Goal: Task Accomplishment & Management: Use online tool/utility

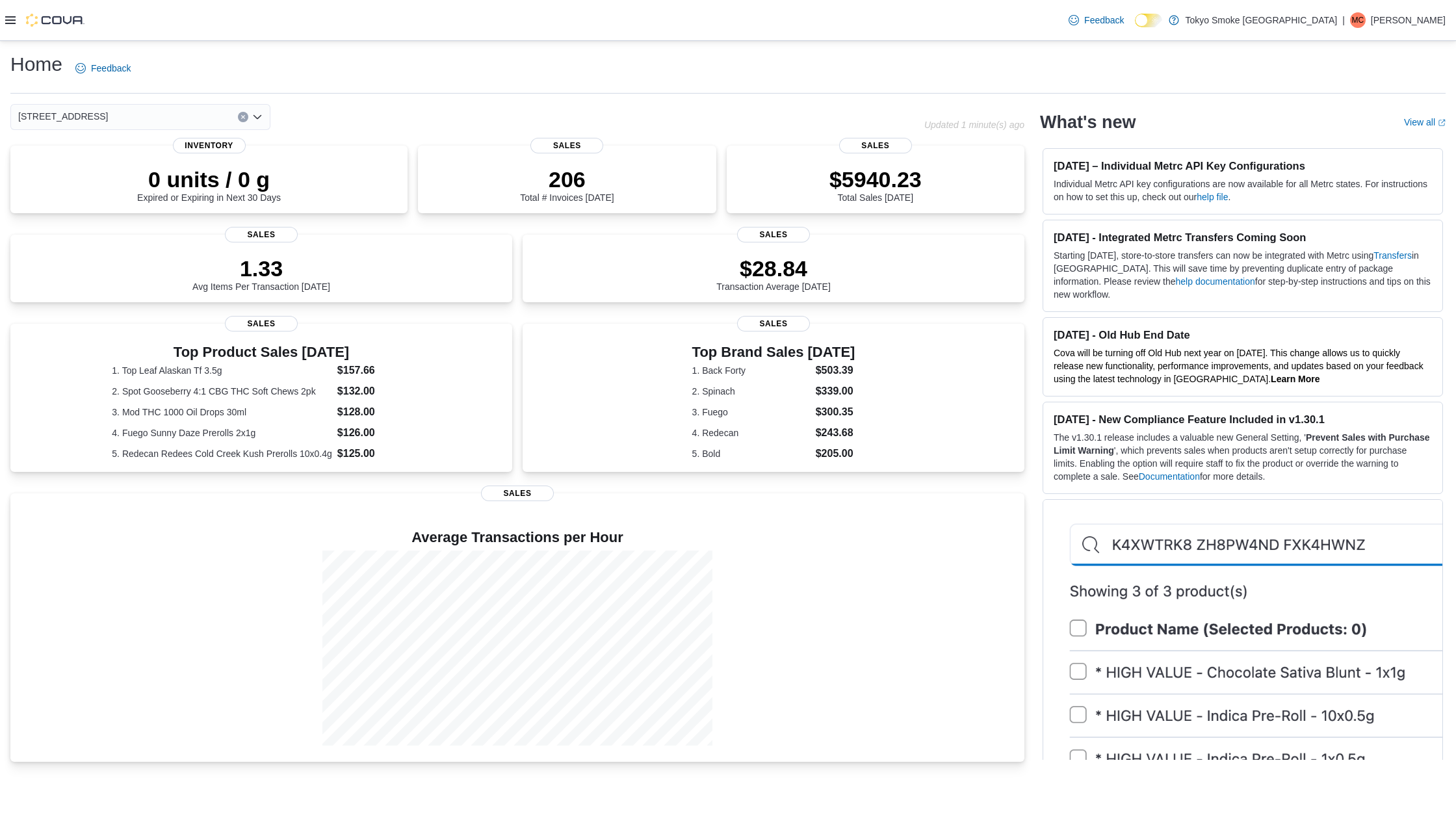
click at [11, 24] on icon at bounding box center [10, 20] width 10 height 10
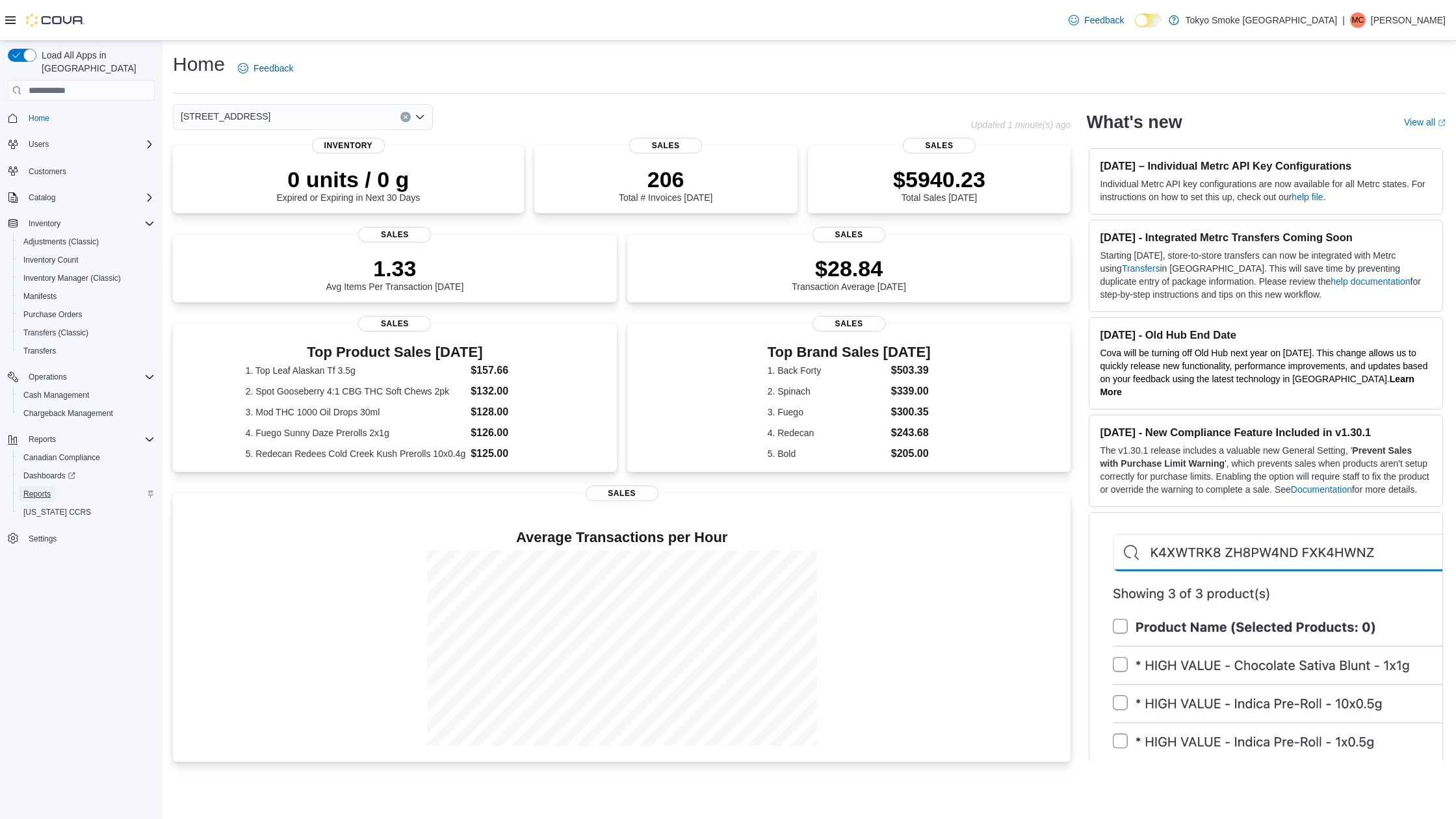
click at [54, 486] on link "Reports" at bounding box center [37, 494] width 38 height 15
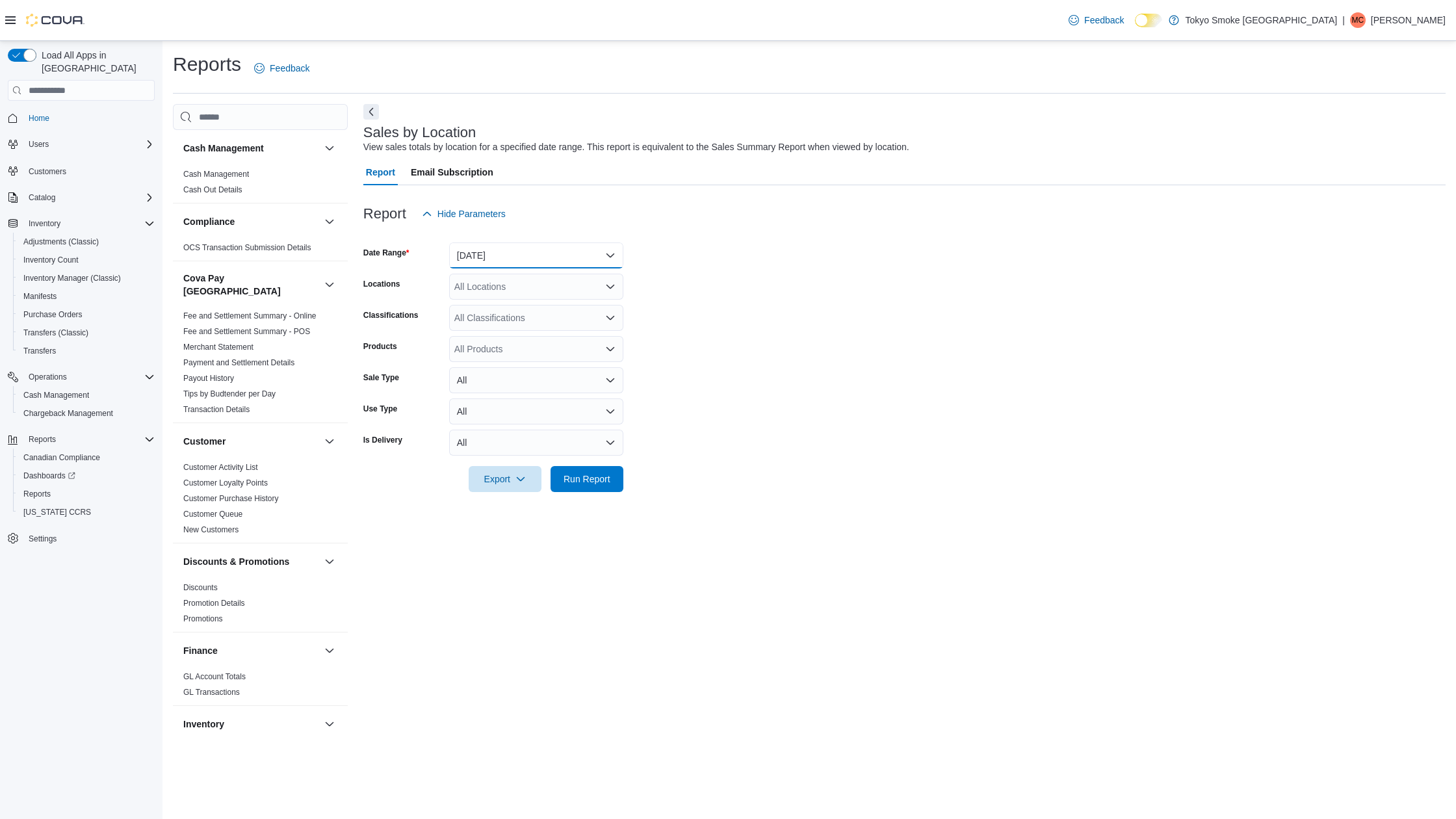
click at [518, 254] on button "Yesterday" at bounding box center [535, 255] width 174 height 26
click at [500, 288] on span "Custom Date" at bounding box center [544, 282] width 148 height 15
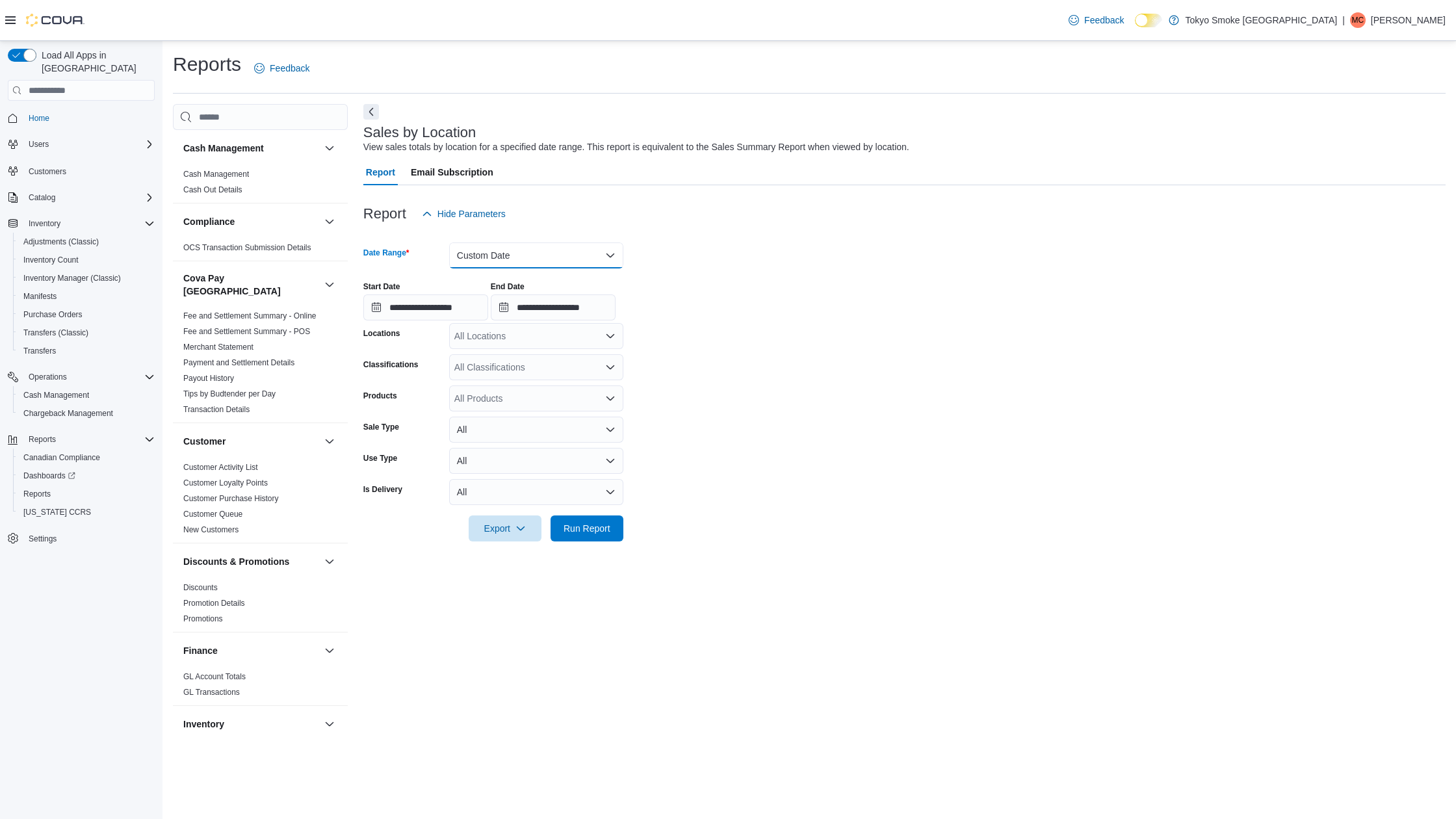
drag, startPoint x: 502, startPoint y: 258, endPoint x: 498, endPoint y: 265, distance: 8.1
click at [502, 258] on button "Custom Date" at bounding box center [535, 255] width 174 height 26
click at [470, 309] on span "Today" at bounding box center [544, 307] width 148 height 15
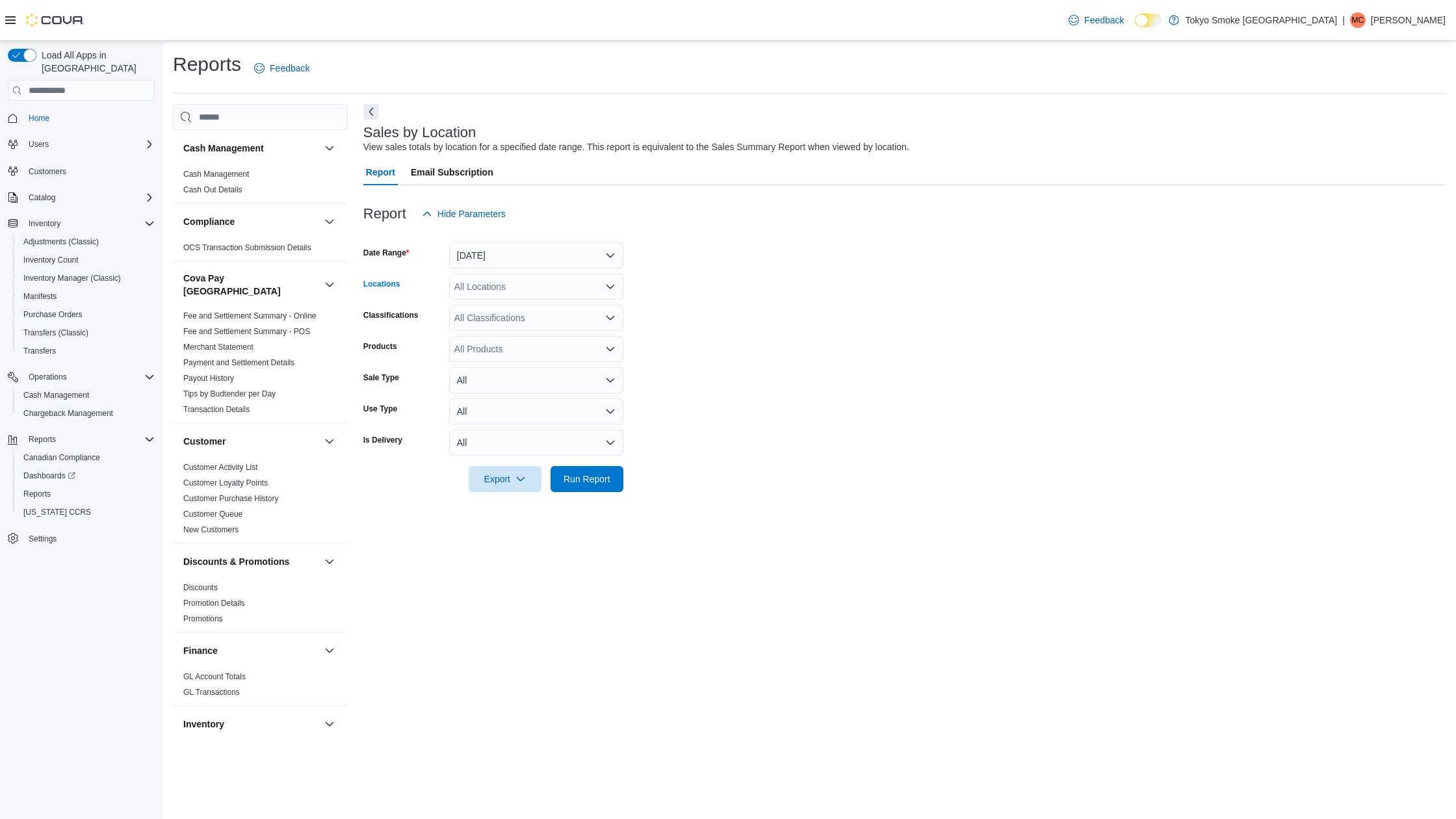
click at [469, 288] on div "All Locations" at bounding box center [535, 286] width 174 height 26
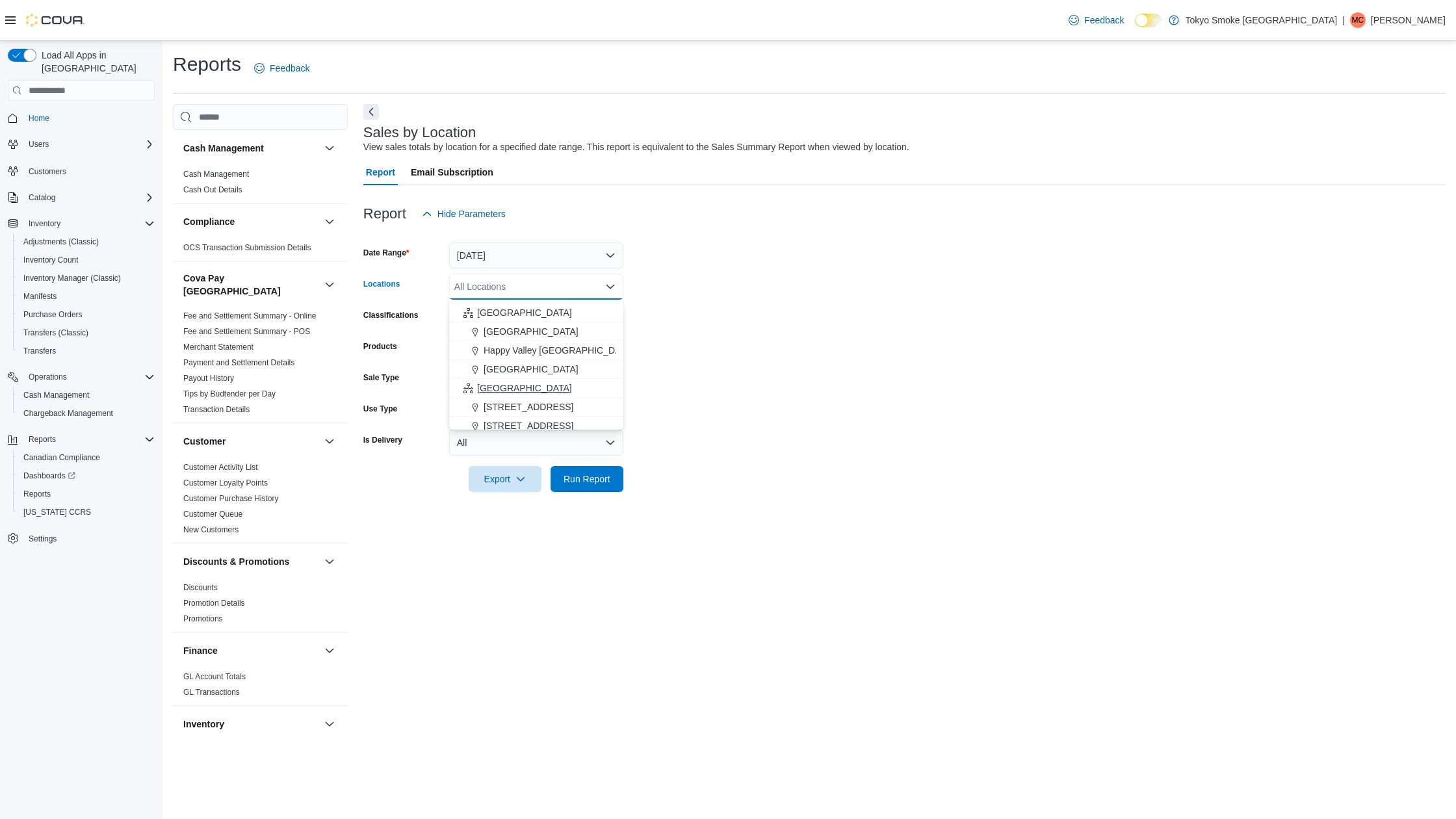
click at [479, 388] on span "Ontario" at bounding box center [525, 388] width 95 height 13
click at [717, 401] on form "Date Range Today Locations Ontario Combo box. Selected. Ontario. Press Backspac…" at bounding box center [904, 360] width 1082 height 265
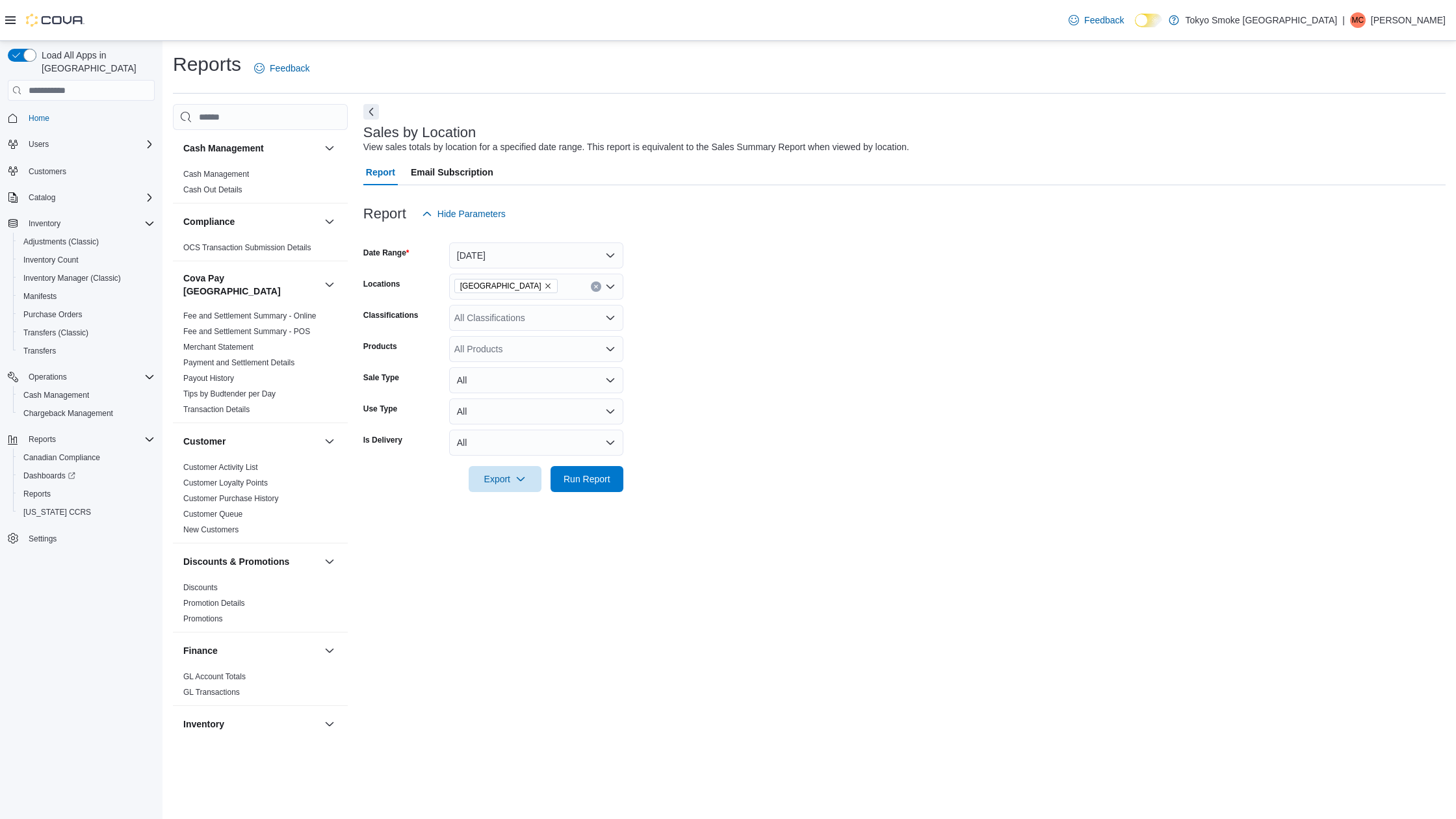
click at [573, 497] on div at bounding box center [904, 499] width 1082 height 15
click at [580, 482] on span "Run Report" at bounding box center [587, 478] width 47 height 13
